Goal: Find specific page/section: Find specific page/section

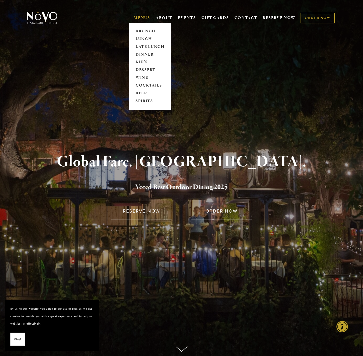
click at [136, 20] on link "MENUS" at bounding box center [142, 17] width 16 height 5
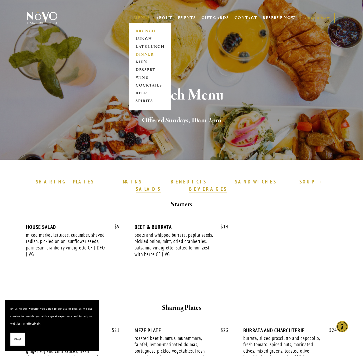
click at [146, 54] on link "DINNER" at bounding box center [150, 55] width 32 height 8
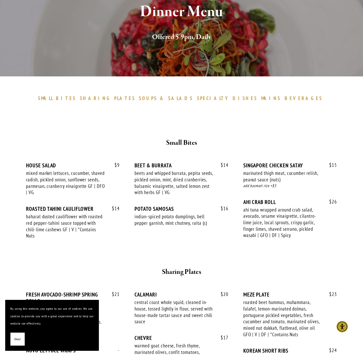
scroll to position [146, 0]
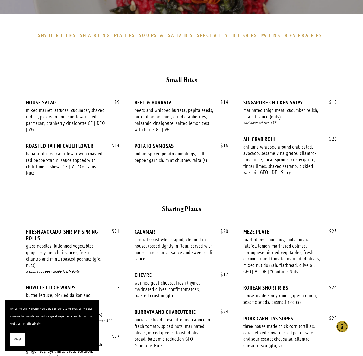
click at [17, 341] on span "Okay!" at bounding box center [17, 339] width 6 height 8
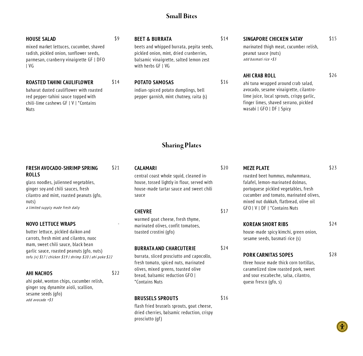
scroll to position [251, 0]
